Goal: Information Seeking & Learning: Learn about a topic

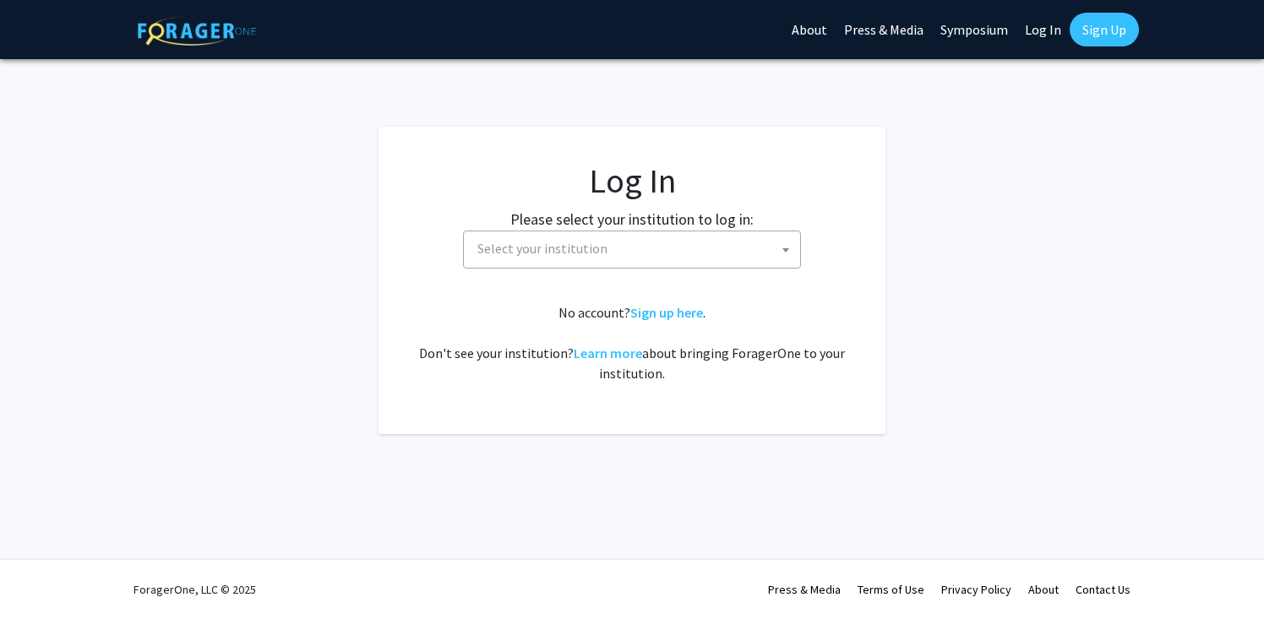
click at [686, 257] on span "Select your institution" at bounding box center [636, 249] width 330 height 35
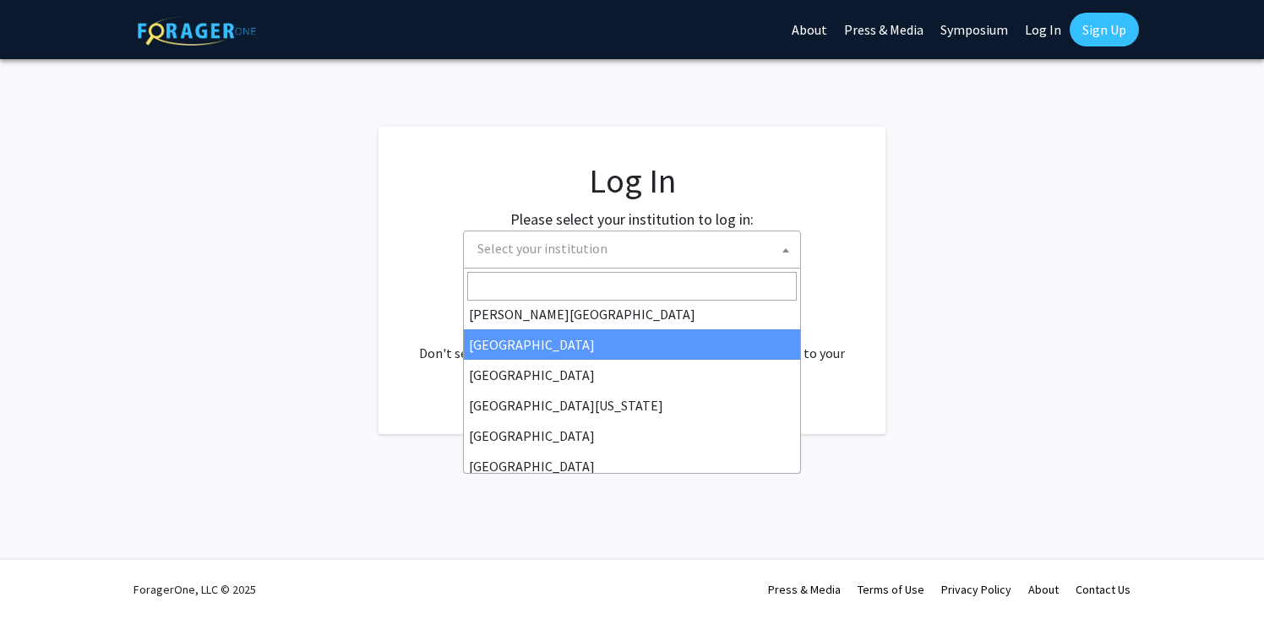
scroll to position [122, 0]
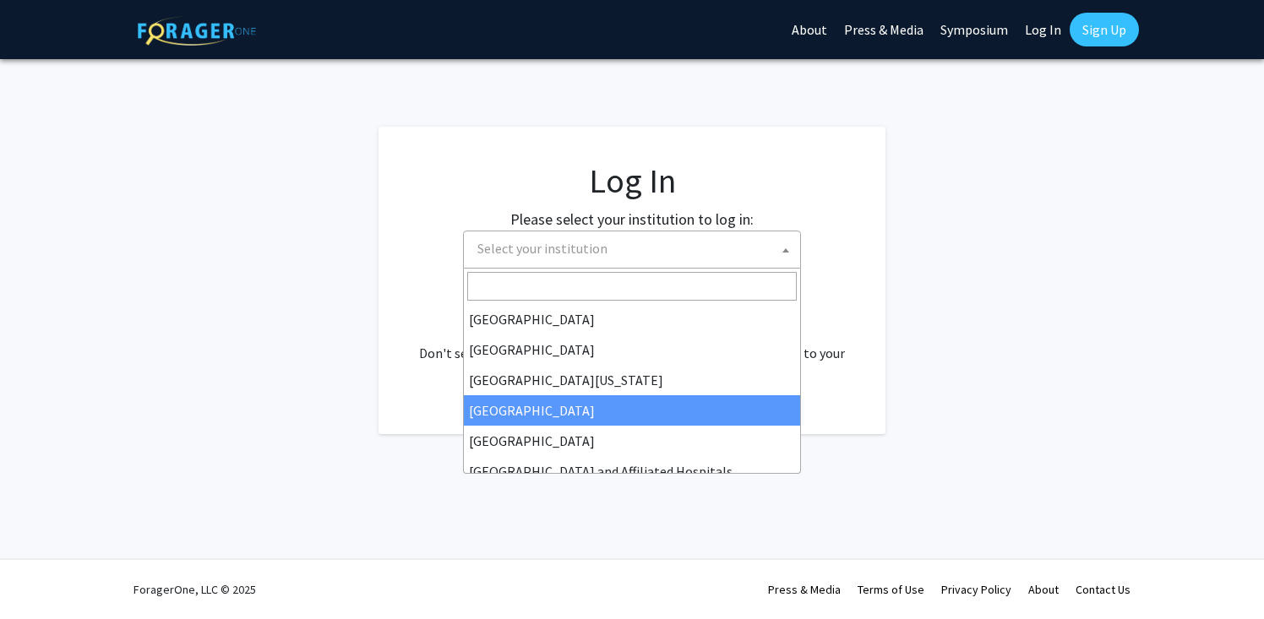
select select "12"
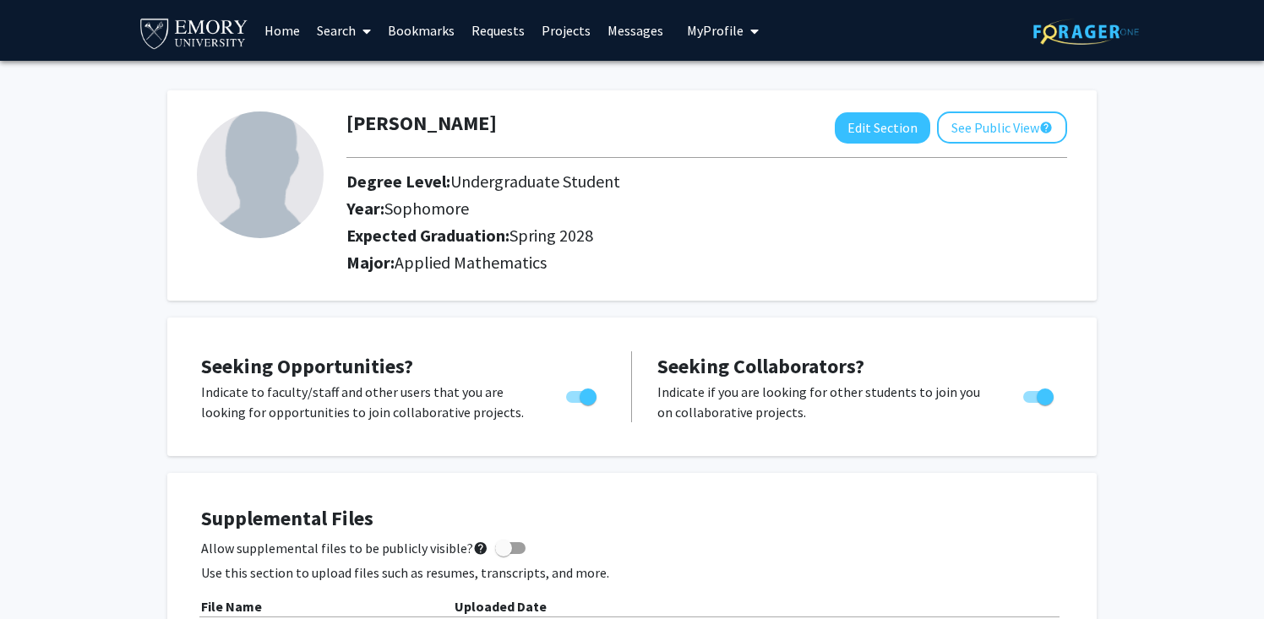
click at [343, 32] on link "Search" at bounding box center [343, 30] width 71 height 59
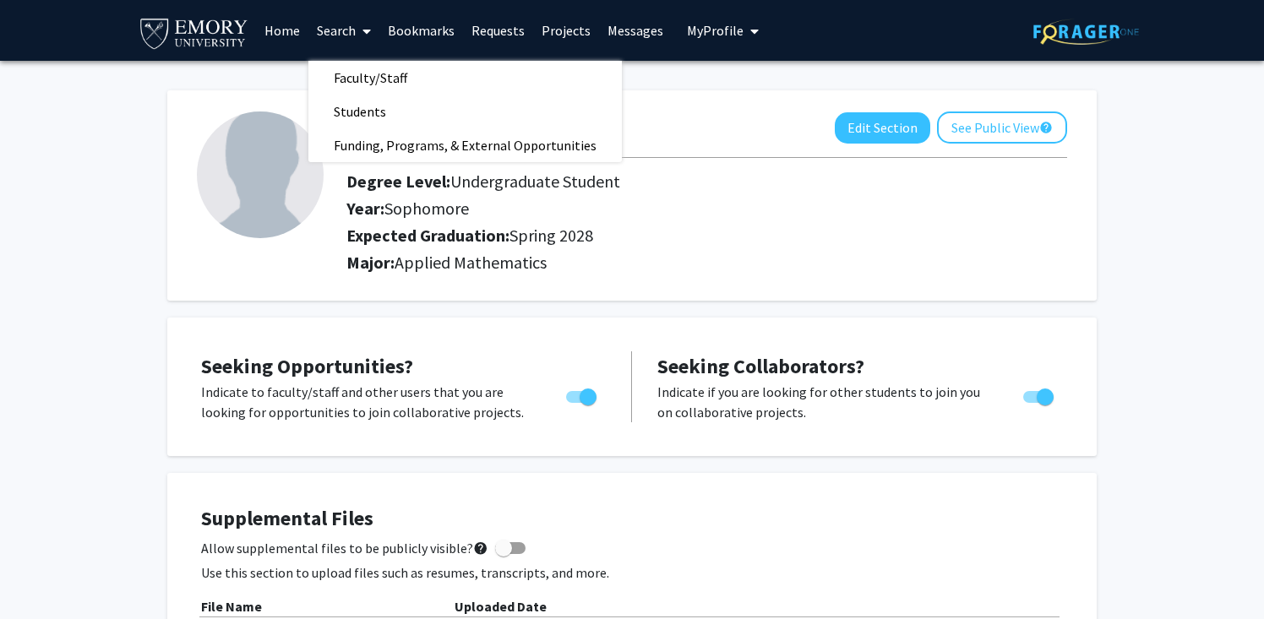
click at [343, 31] on link "Search" at bounding box center [343, 30] width 71 height 59
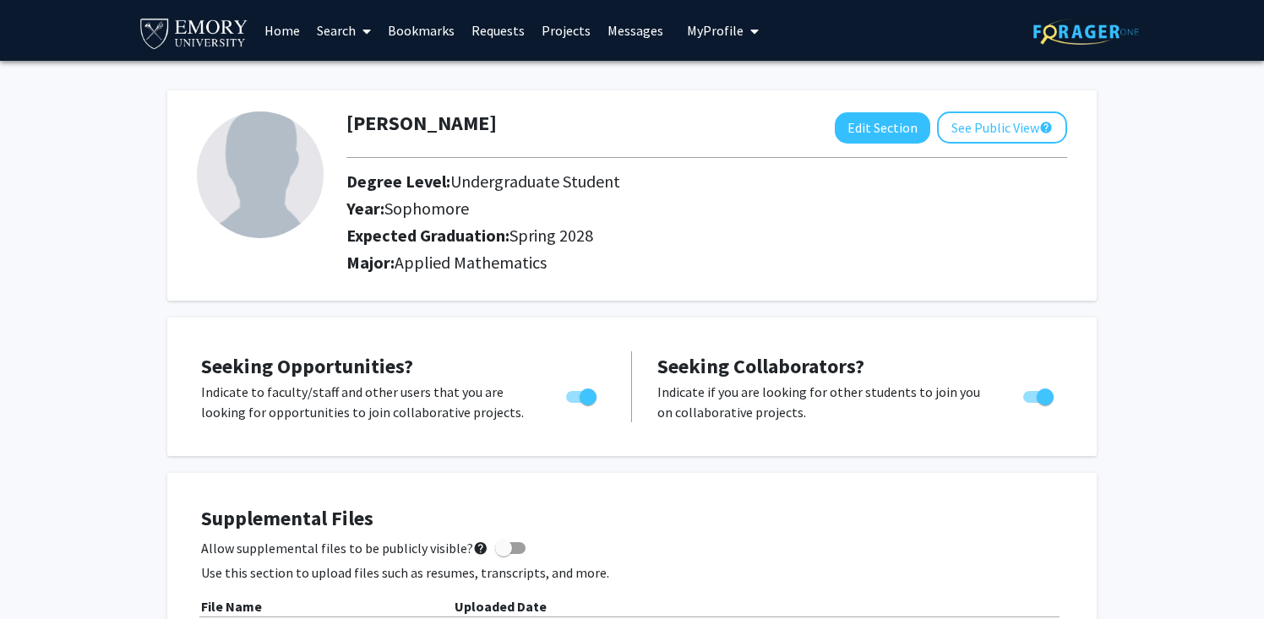
click at [344, 31] on link "Search" at bounding box center [343, 30] width 71 height 59
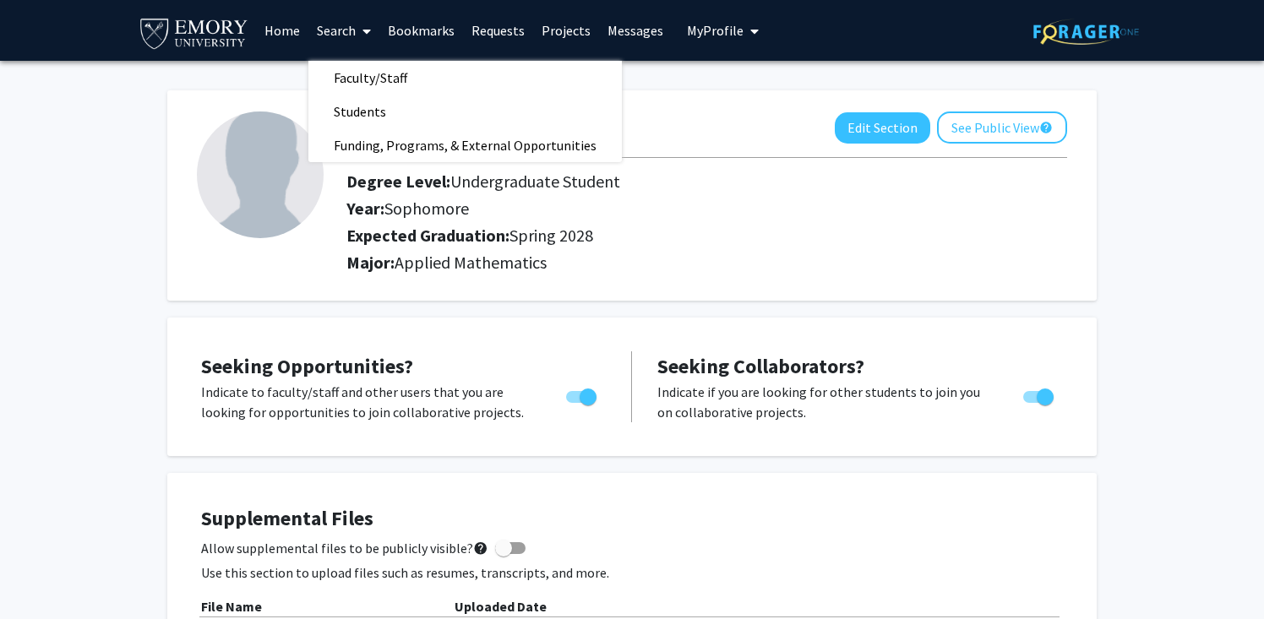
click at [565, 29] on link "Projects" at bounding box center [566, 30] width 66 height 59
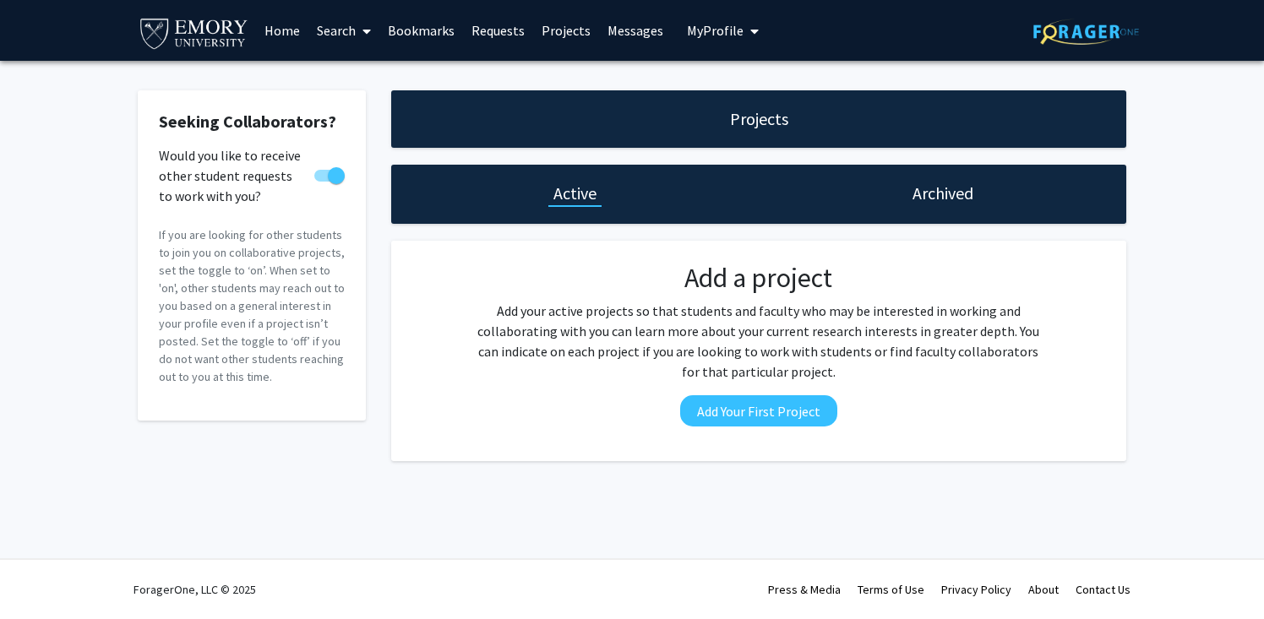
click at [273, 30] on link "Home" at bounding box center [282, 30] width 52 height 59
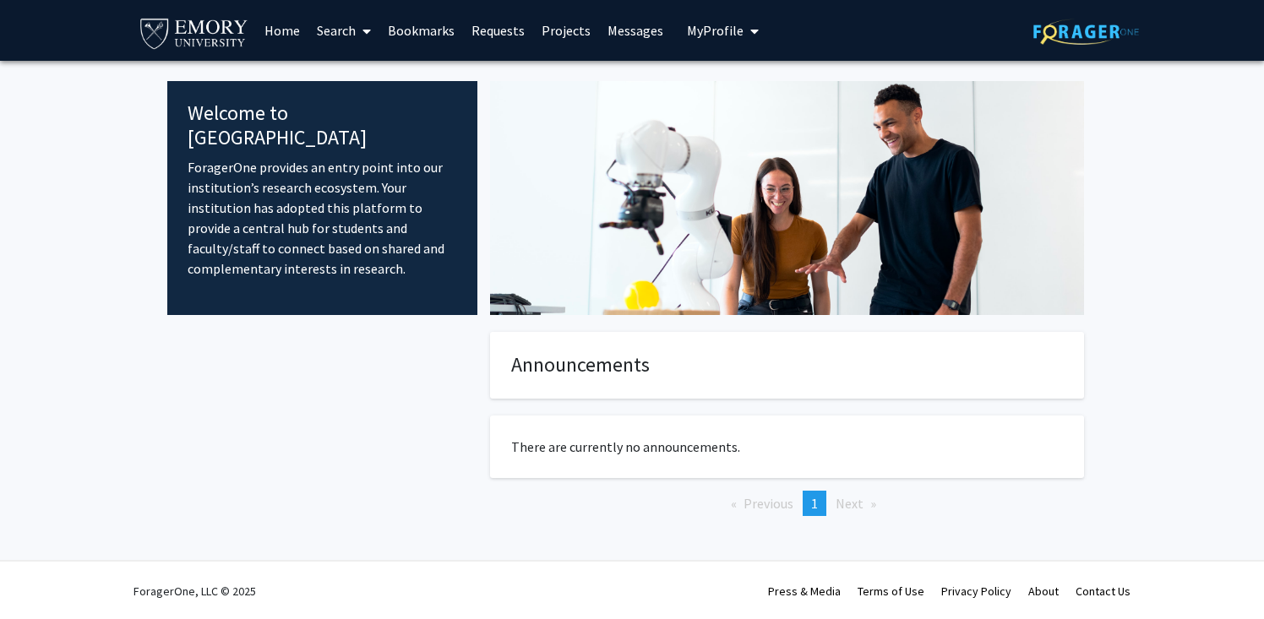
click at [339, 30] on link "Search" at bounding box center [343, 30] width 71 height 59
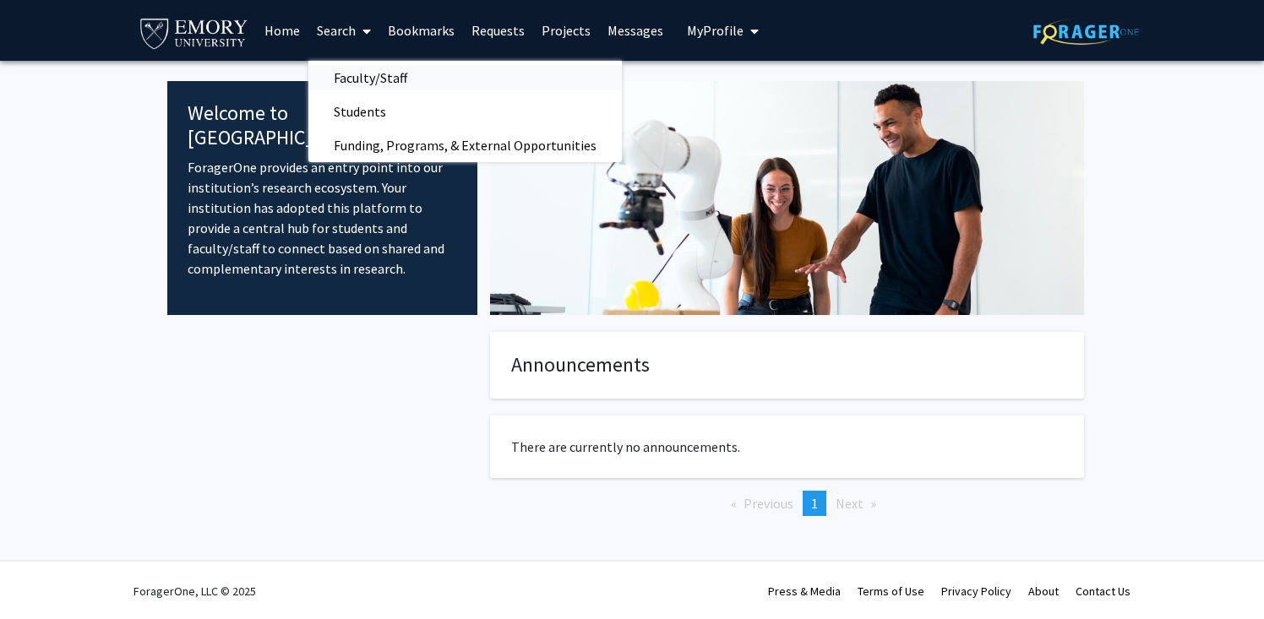
click at [366, 74] on span "Faculty/Staff" at bounding box center [370, 78] width 124 height 34
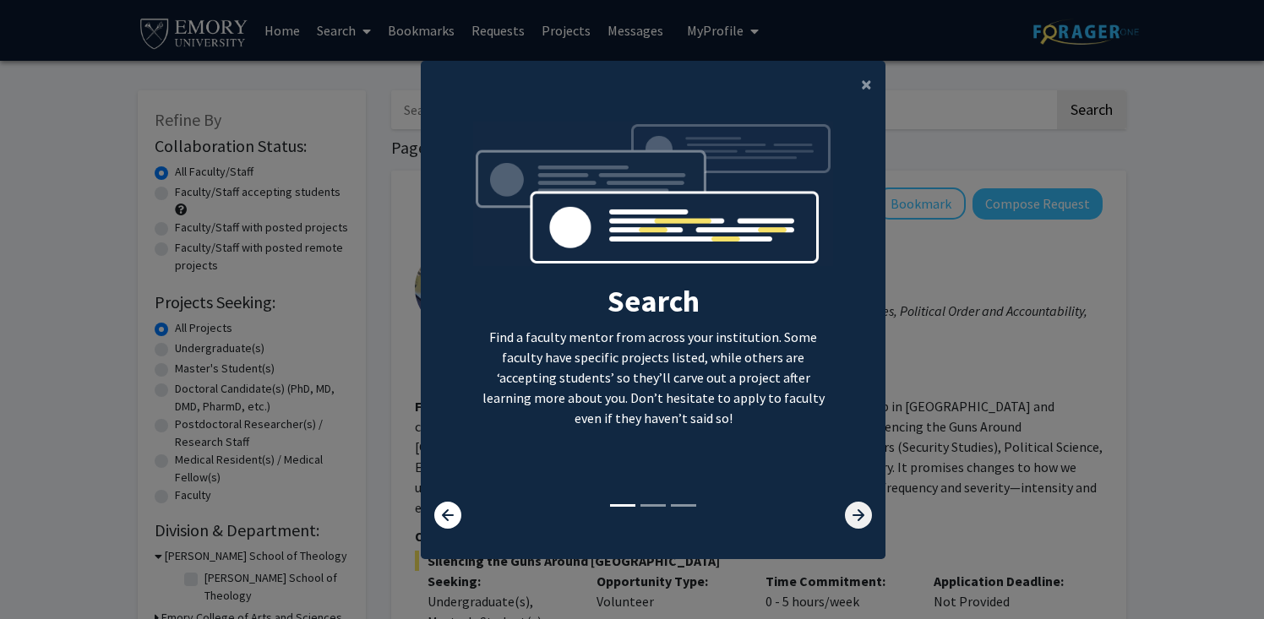
click at [858, 513] on icon at bounding box center [858, 515] width 27 height 27
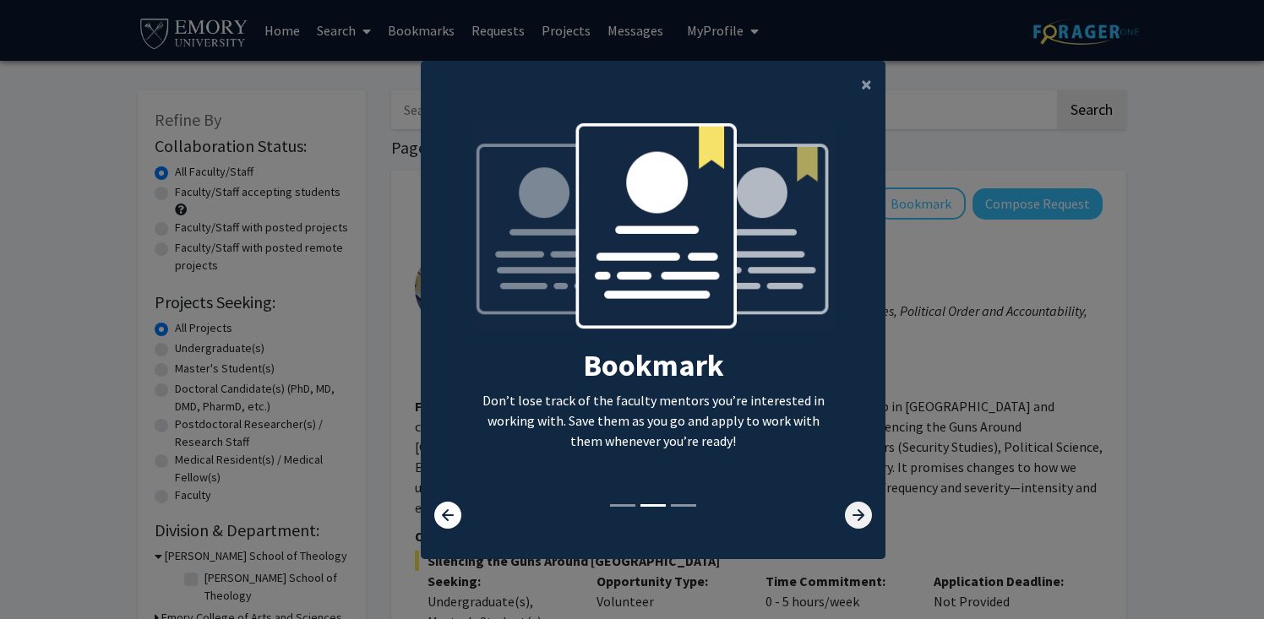
click at [858, 513] on icon at bounding box center [858, 515] width 27 height 27
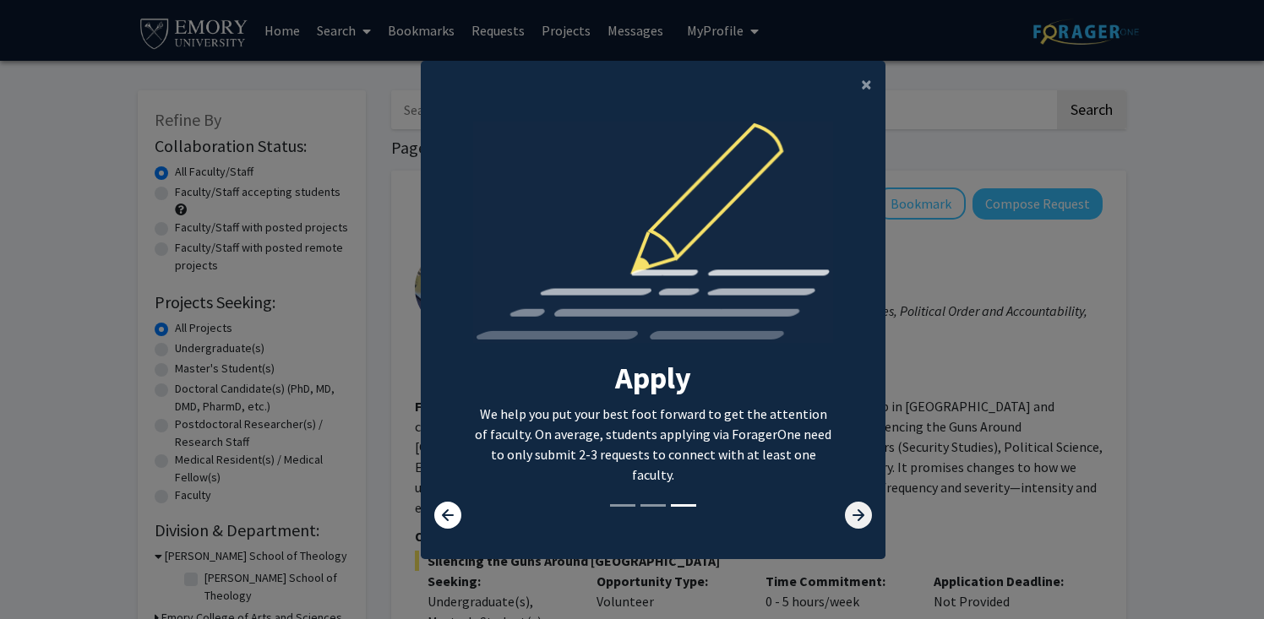
click at [858, 513] on icon at bounding box center [858, 515] width 27 height 27
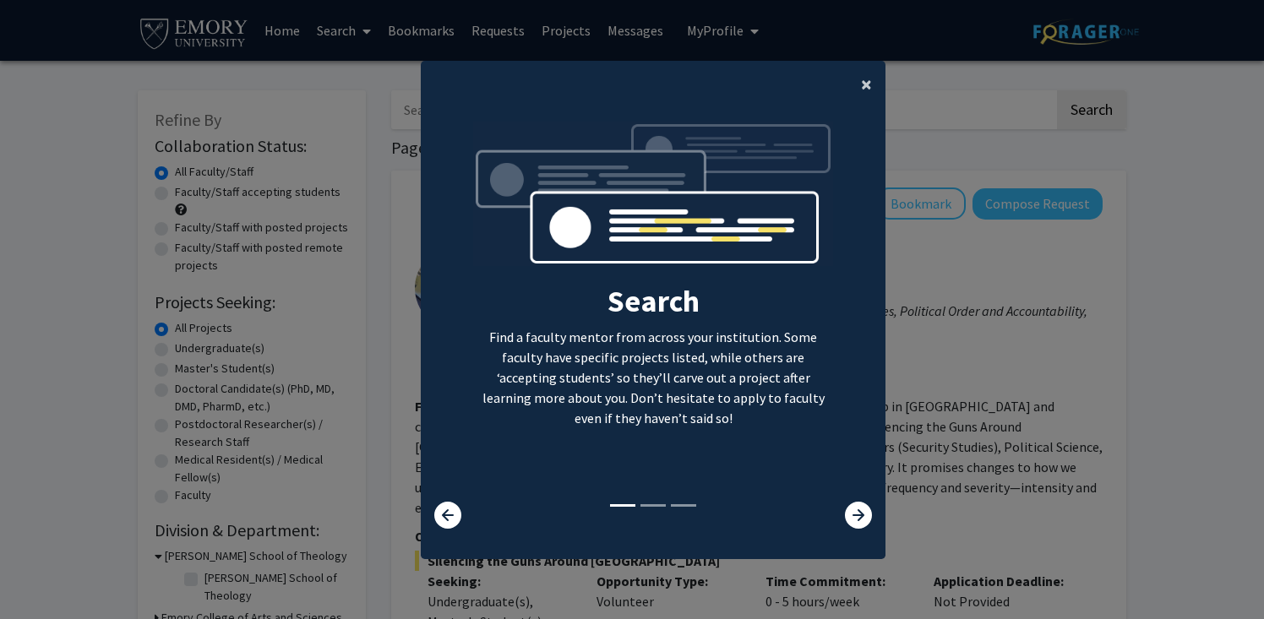
click at [866, 90] on span "×" at bounding box center [866, 84] width 11 height 26
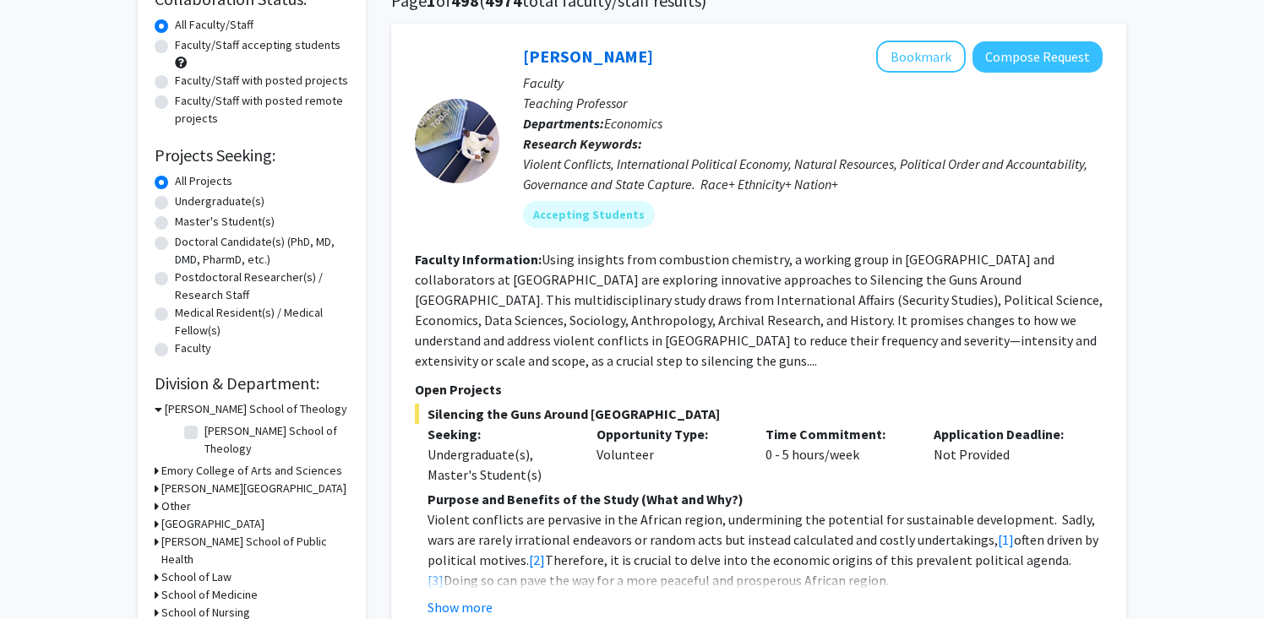
scroll to position [165, 0]
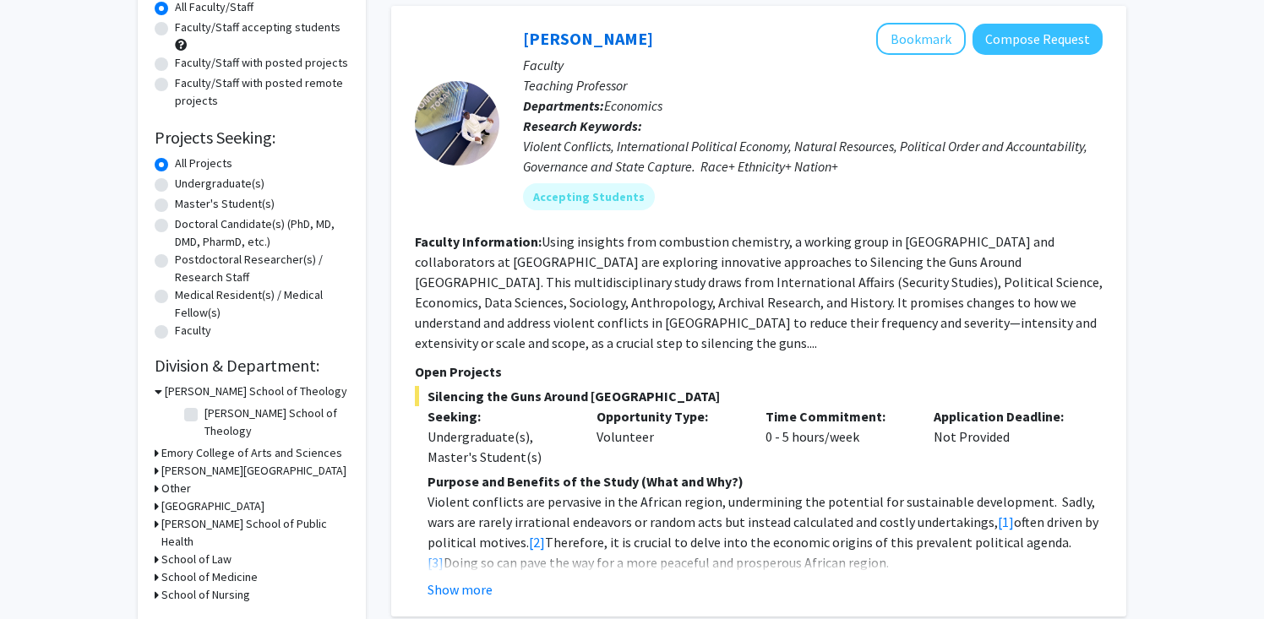
click at [175, 188] on label "Undergraduate(s)" at bounding box center [220, 184] width 90 height 18
click at [175, 186] on input "Undergraduate(s)" at bounding box center [180, 180] width 11 height 11
radio input "true"
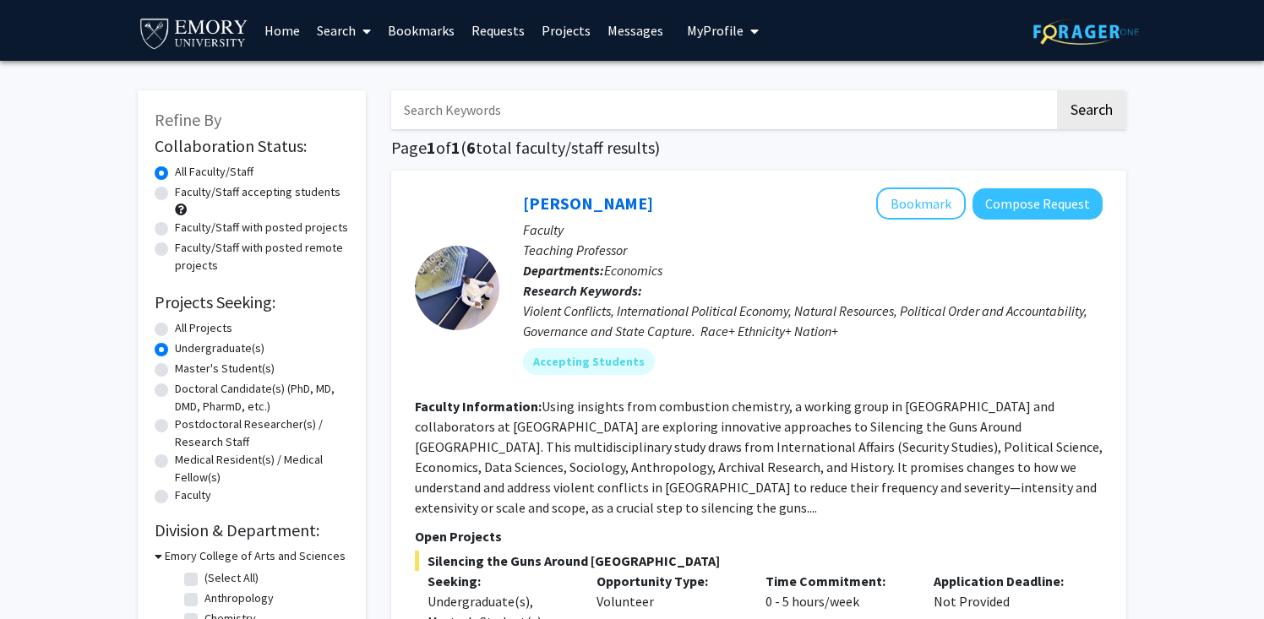
click at [175, 330] on label "All Projects" at bounding box center [203, 328] width 57 height 18
click at [175, 330] on input "All Projects" at bounding box center [180, 324] width 11 height 11
radio input "true"
click at [446, 120] on input "Search Keywords" at bounding box center [722, 109] width 663 height 39
type input "Mathematics"
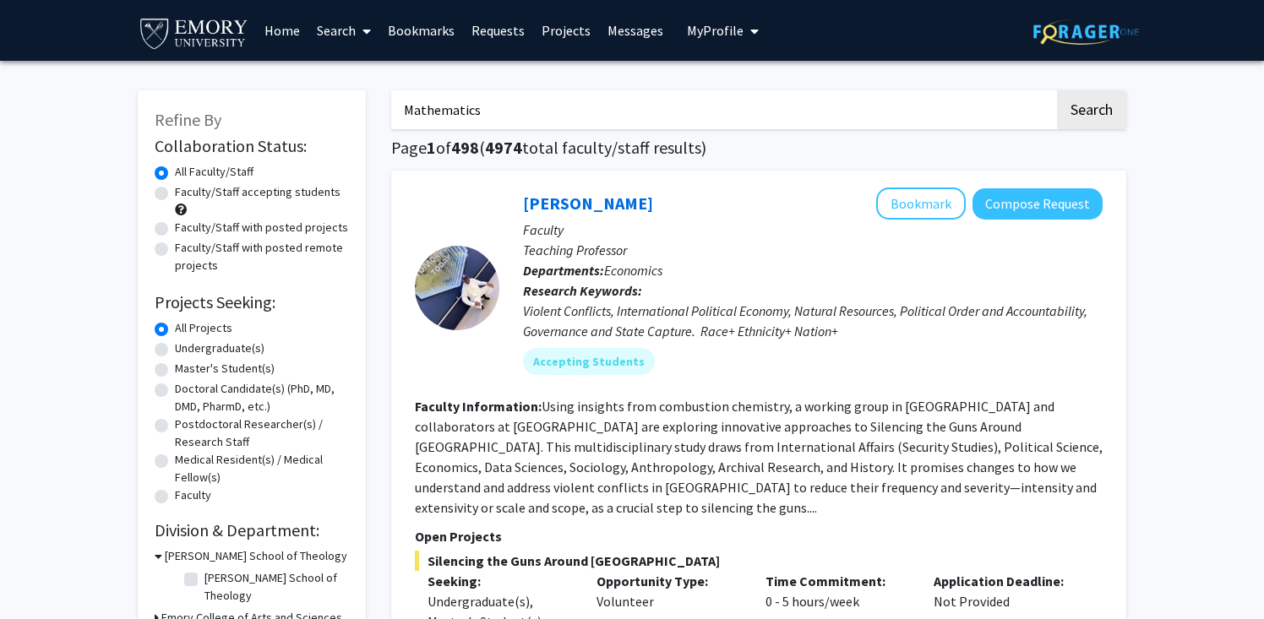
click at [1057, 90] on button "Search" at bounding box center [1091, 109] width 69 height 39
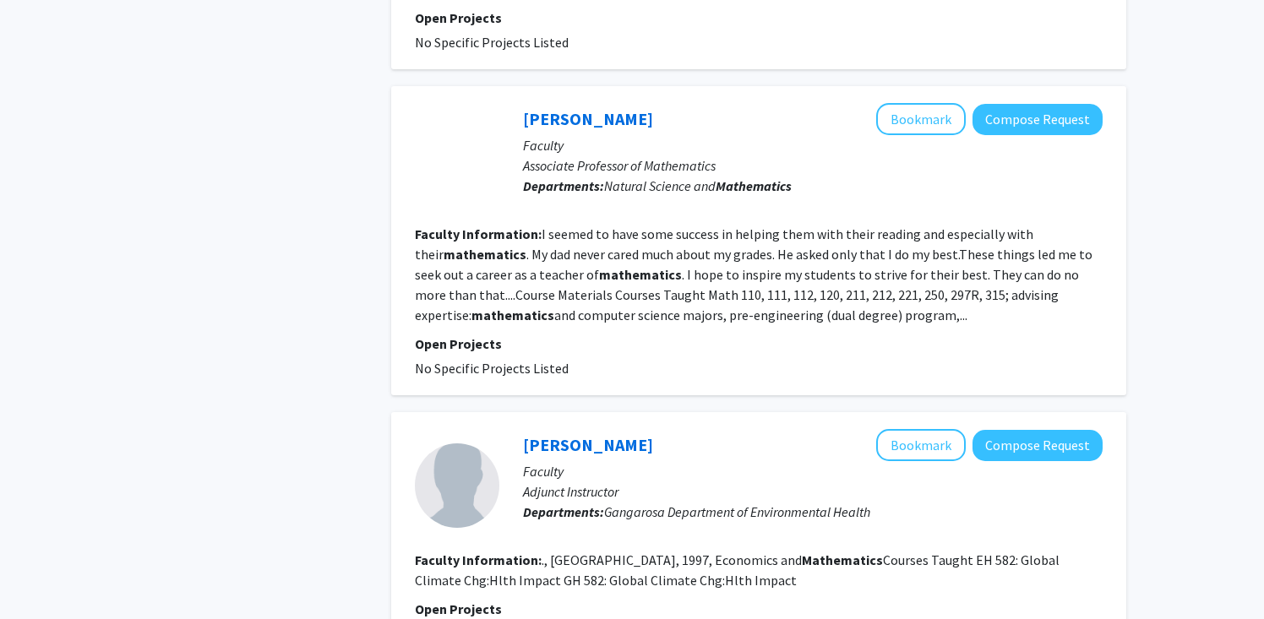
scroll to position [2611, 0]
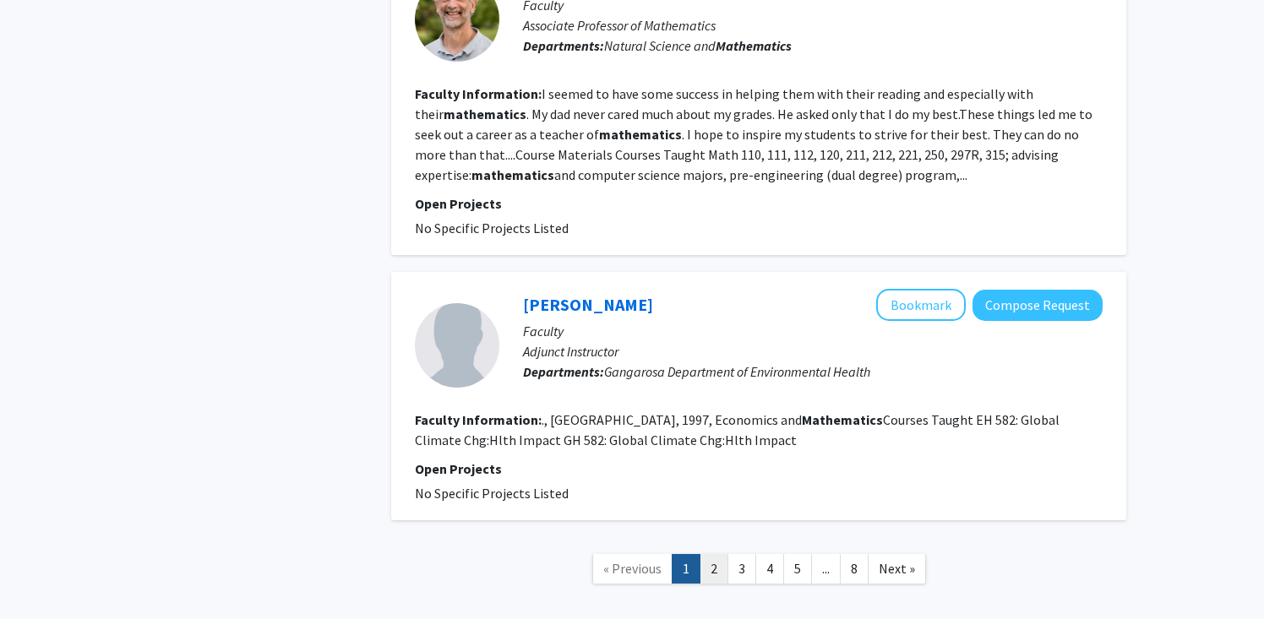
click at [724, 554] on link "2" at bounding box center [714, 569] width 29 height 30
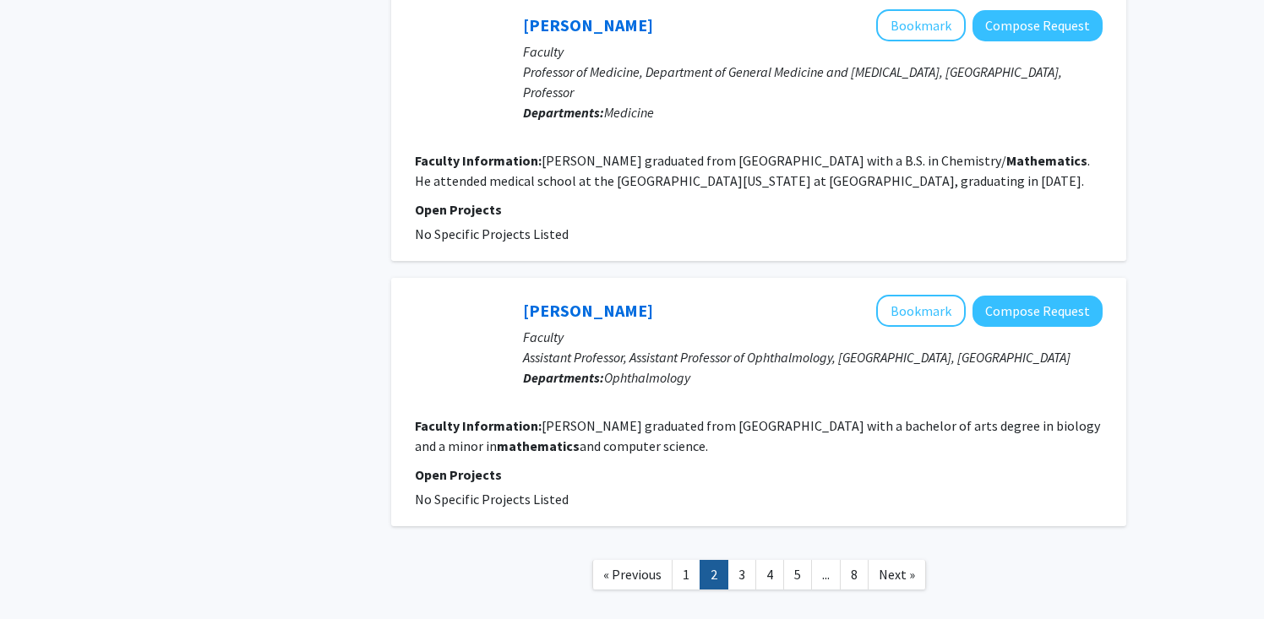
scroll to position [2539, 0]
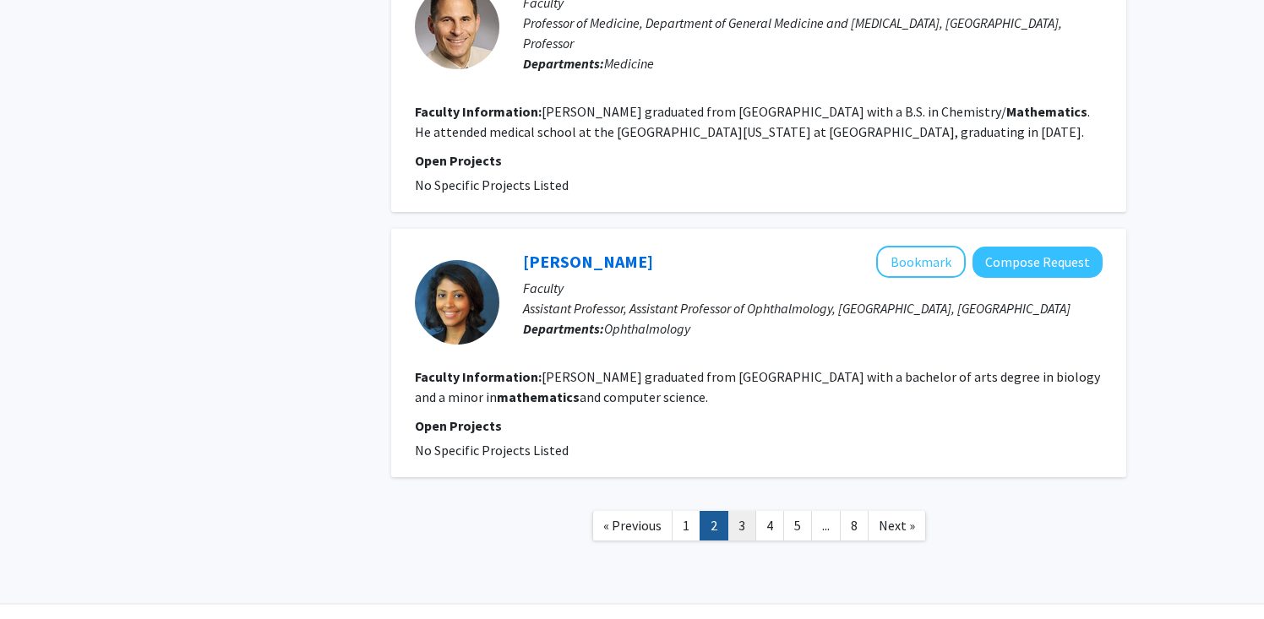
click at [748, 522] on link "3" at bounding box center [741, 526] width 29 height 30
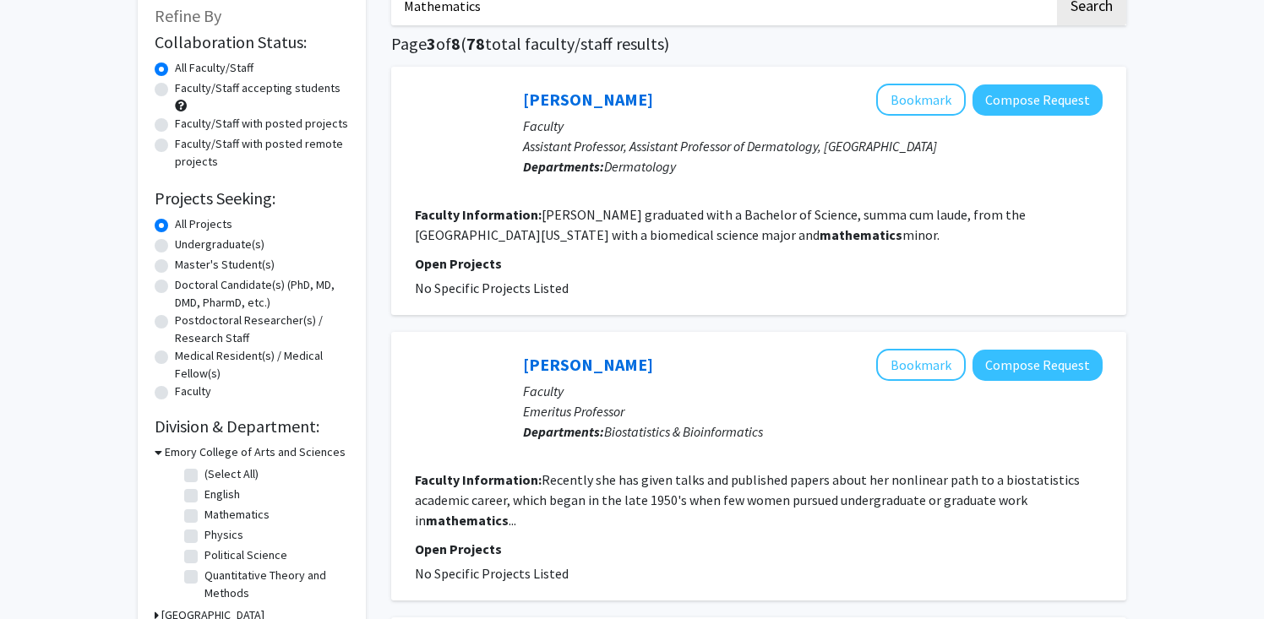
scroll to position [123, 0]
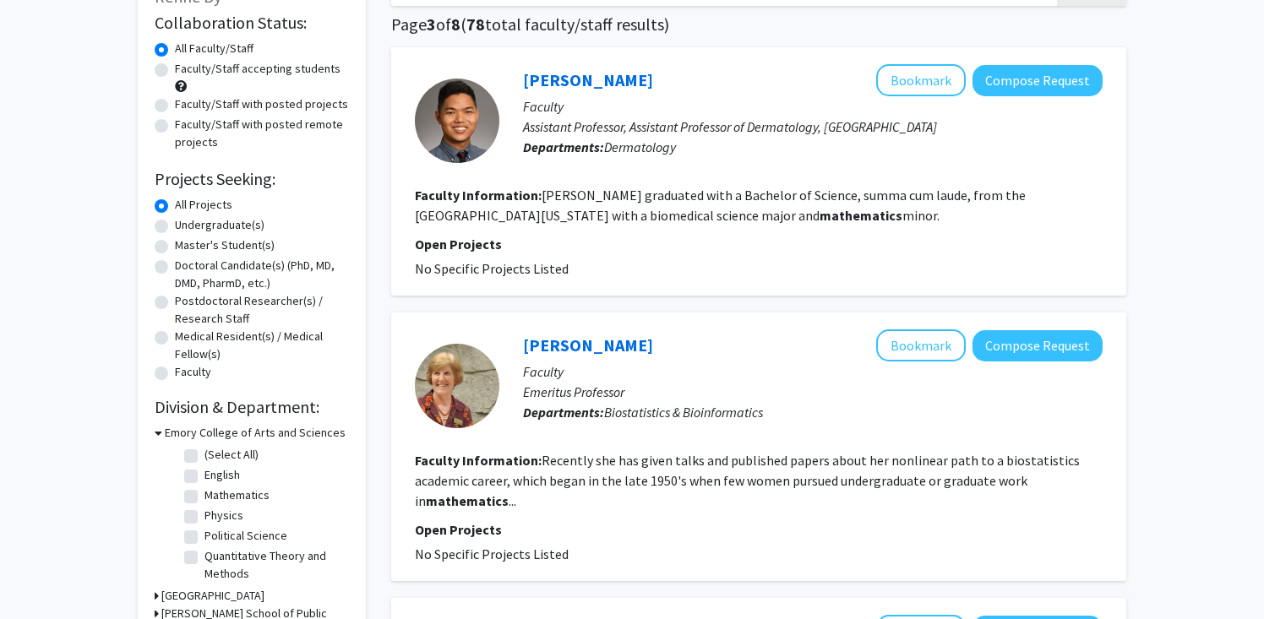
click at [204, 495] on label "Mathematics" at bounding box center [236, 496] width 65 height 18
click at [204, 495] on input "Mathematics" at bounding box center [209, 492] width 11 height 11
checkbox input "true"
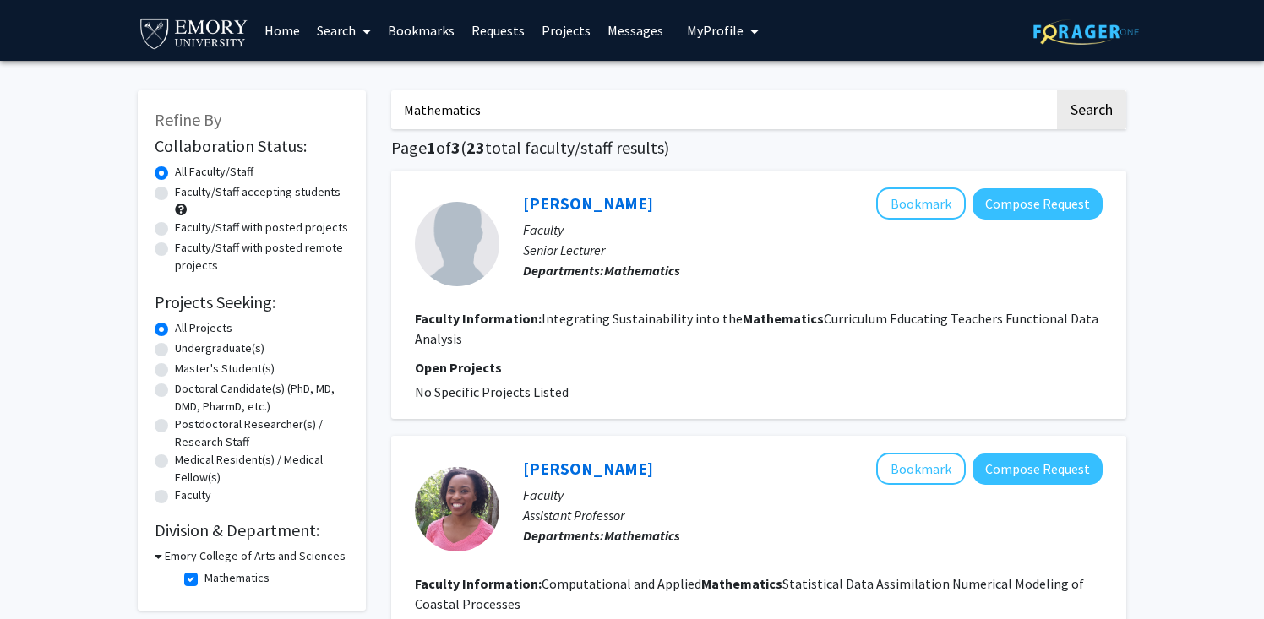
scroll to position [11, 0]
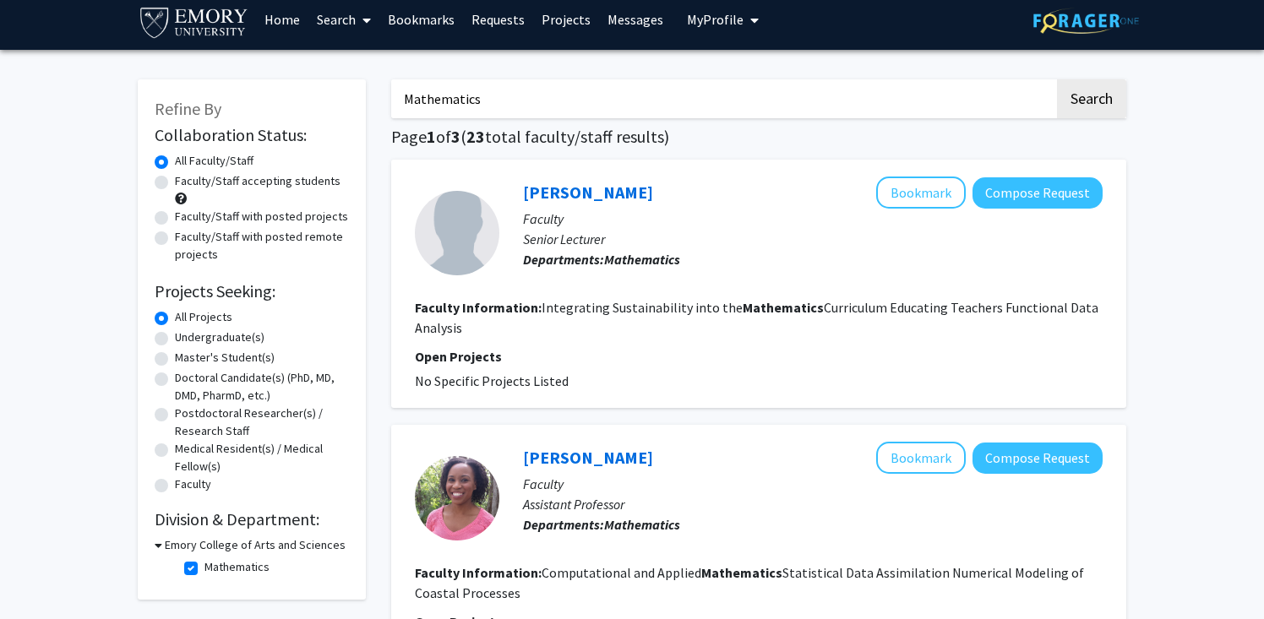
drag, startPoint x: 488, startPoint y: 101, endPoint x: 393, endPoint y: 101, distance: 95.5
click at [393, 101] on input "Mathematics" at bounding box center [722, 98] width 663 height 39
click at [1087, 101] on button "Search" at bounding box center [1091, 98] width 69 height 39
checkbox input "false"
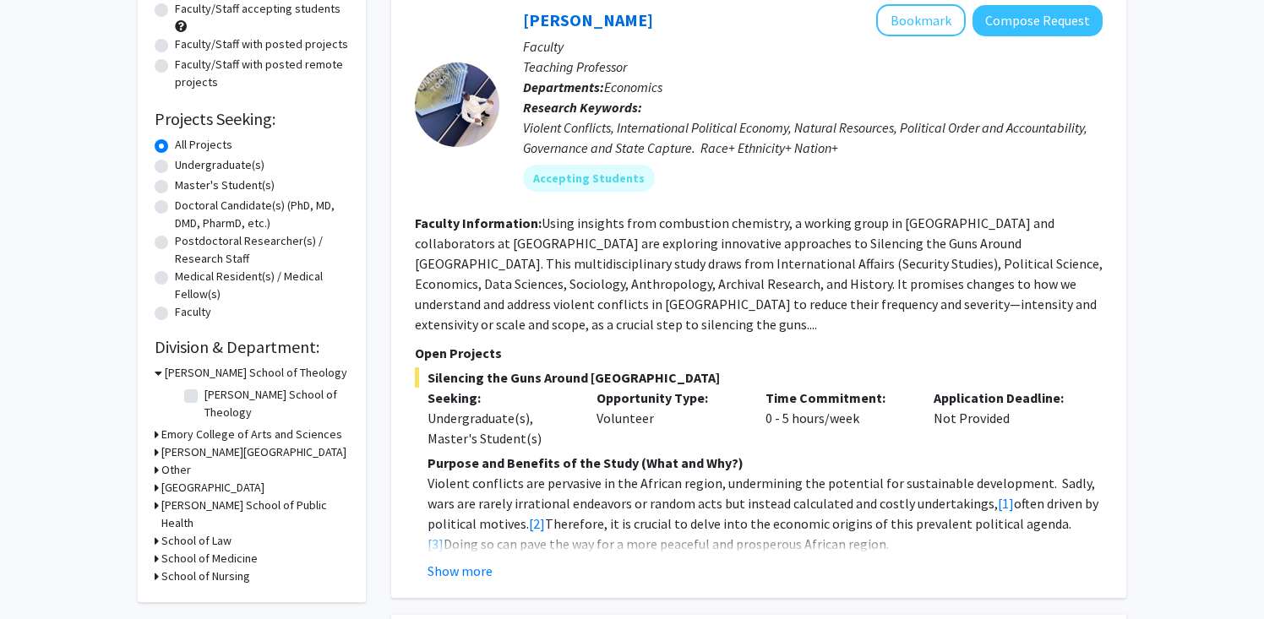
scroll to position [173, 0]
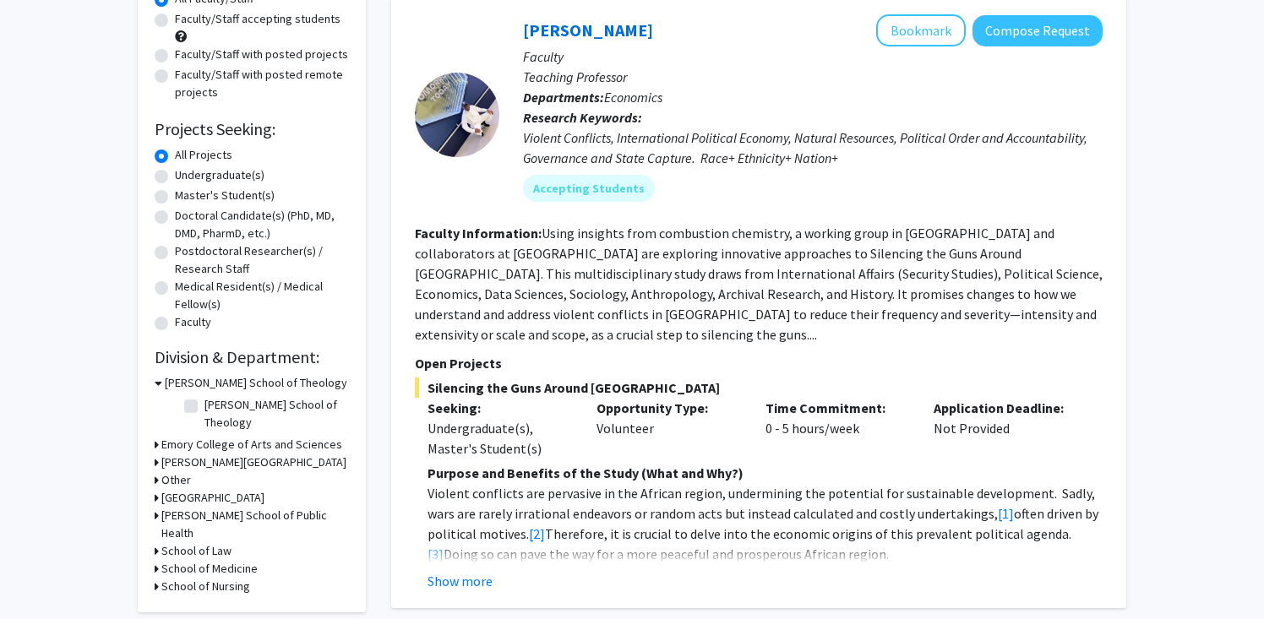
click at [242, 436] on h3 "Emory College of Arts and Sciences" at bounding box center [251, 445] width 181 height 18
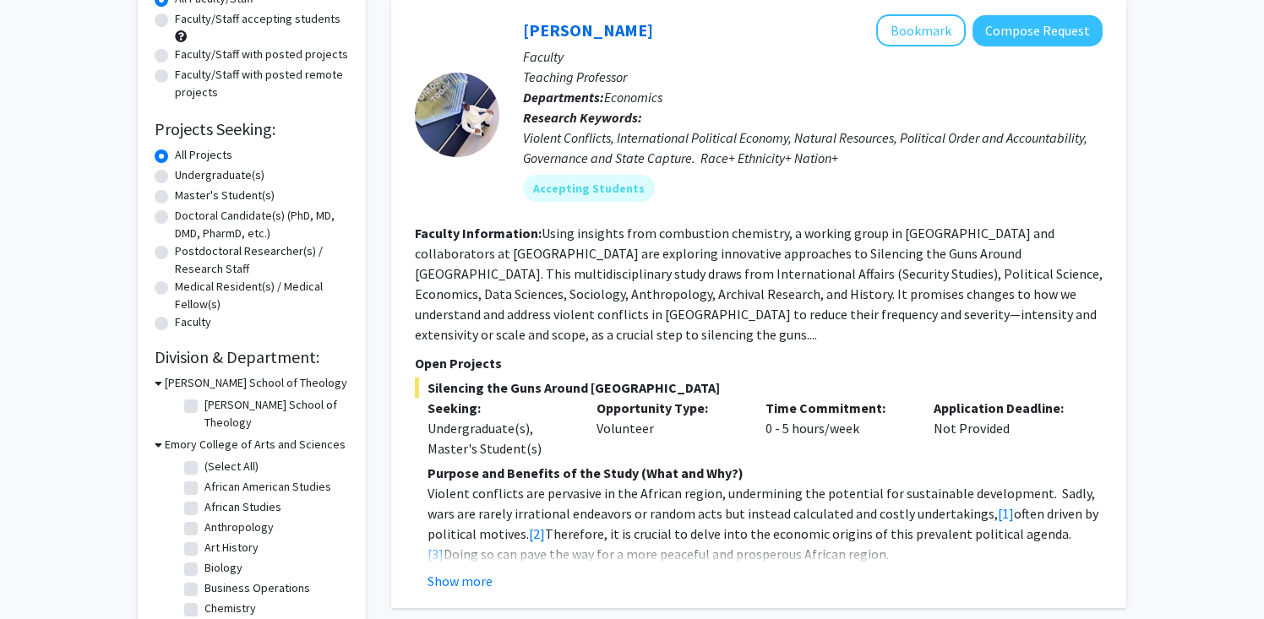
scroll to position [212, 0]
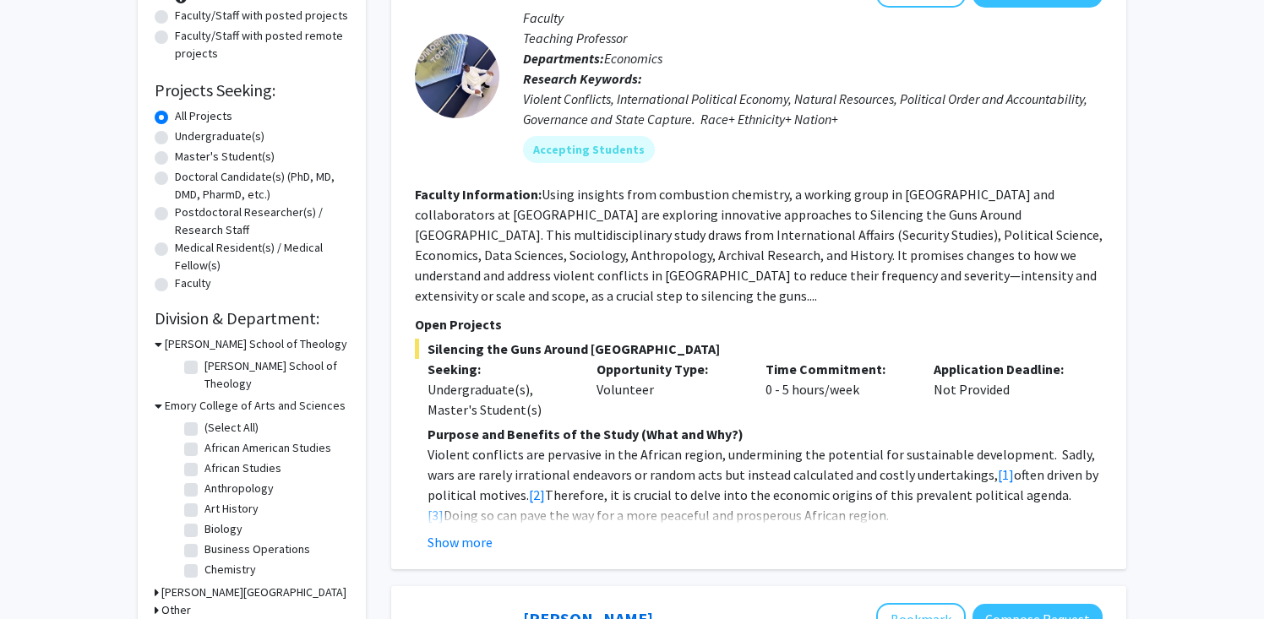
click at [163, 397] on div "Emory College of Arts and Sciences" at bounding box center [252, 406] width 194 height 18
click at [174, 397] on h3 "Emory College of Arts and Sciences" at bounding box center [255, 406] width 181 height 18
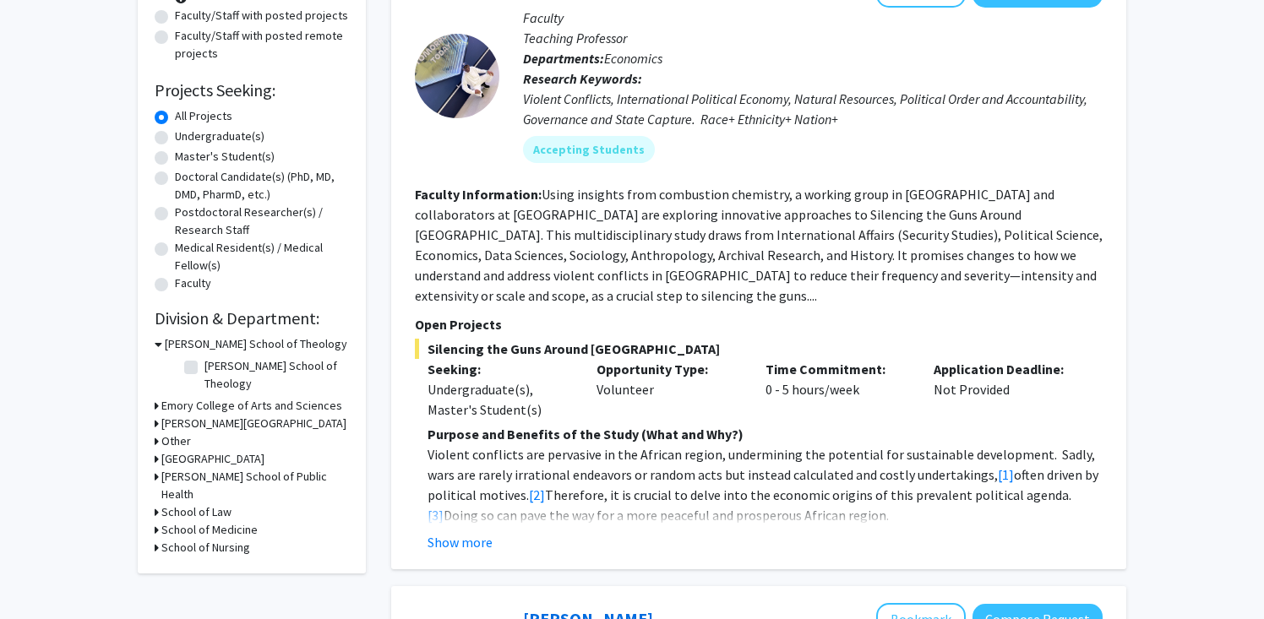
click at [232, 397] on h3 "Emory College of Arts and Sciences" at bounding box center [251, 406] width 181 height 18
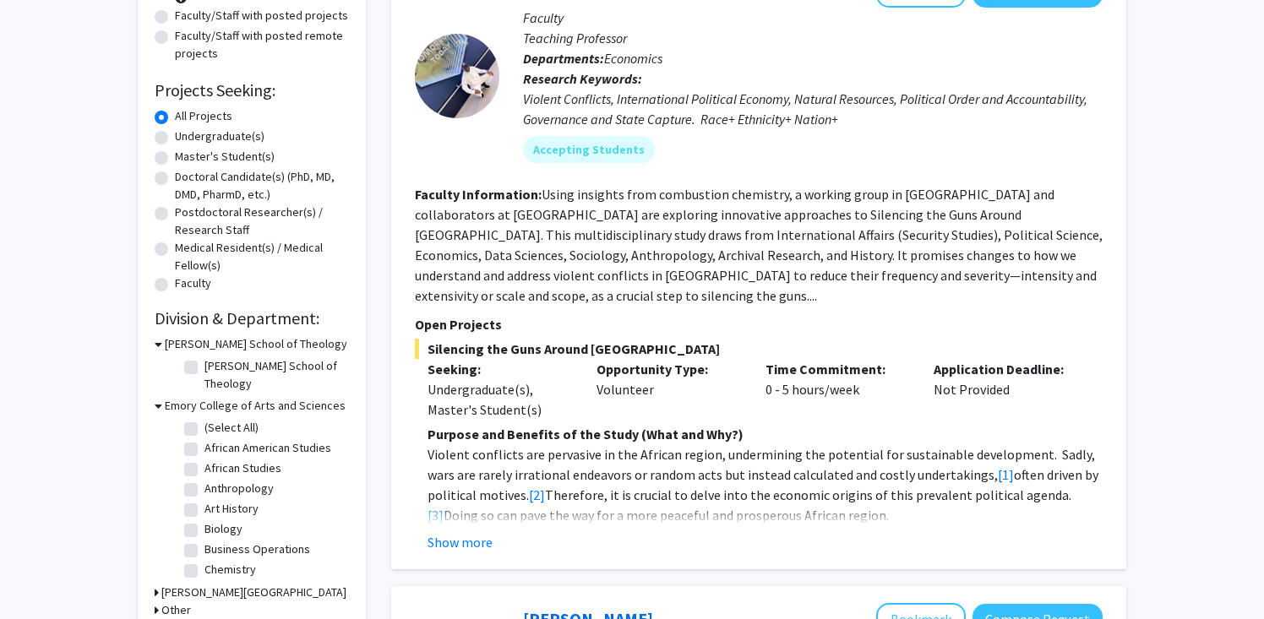
click at [232, 397] on h3 "Emory College of Arts and Sciences" at bounding box center [255, 406] width 181 height 18
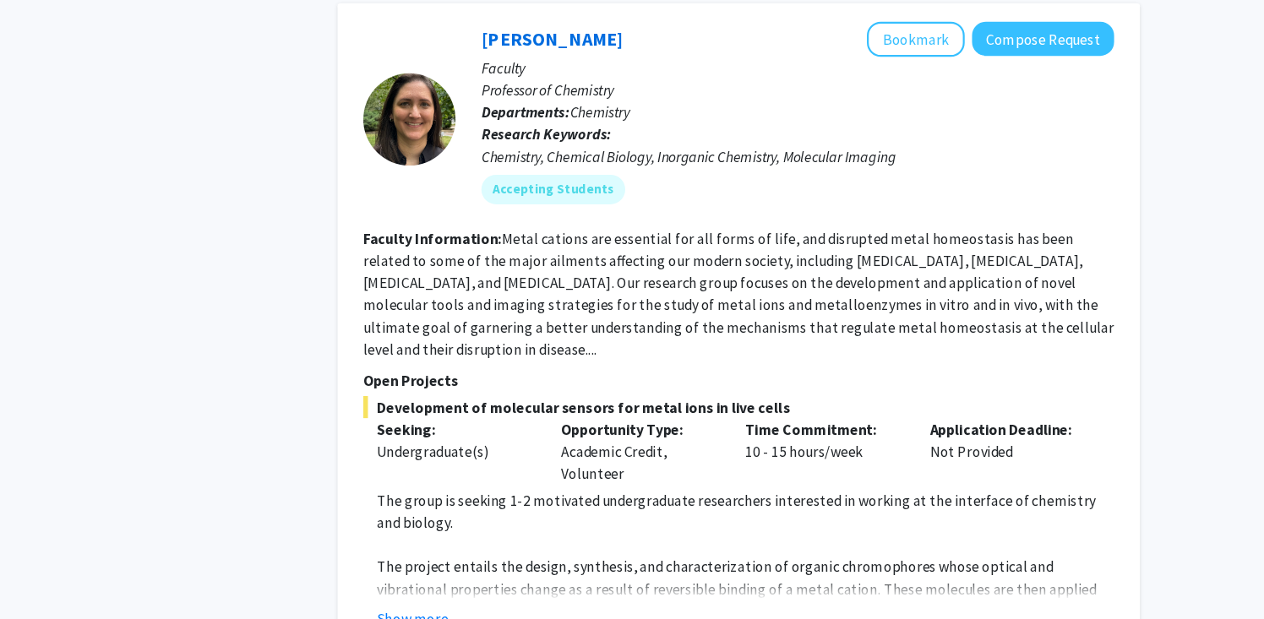
scroll to position [1732, 0]
